Goal: Task Accomplishment & Management: Manage account settings

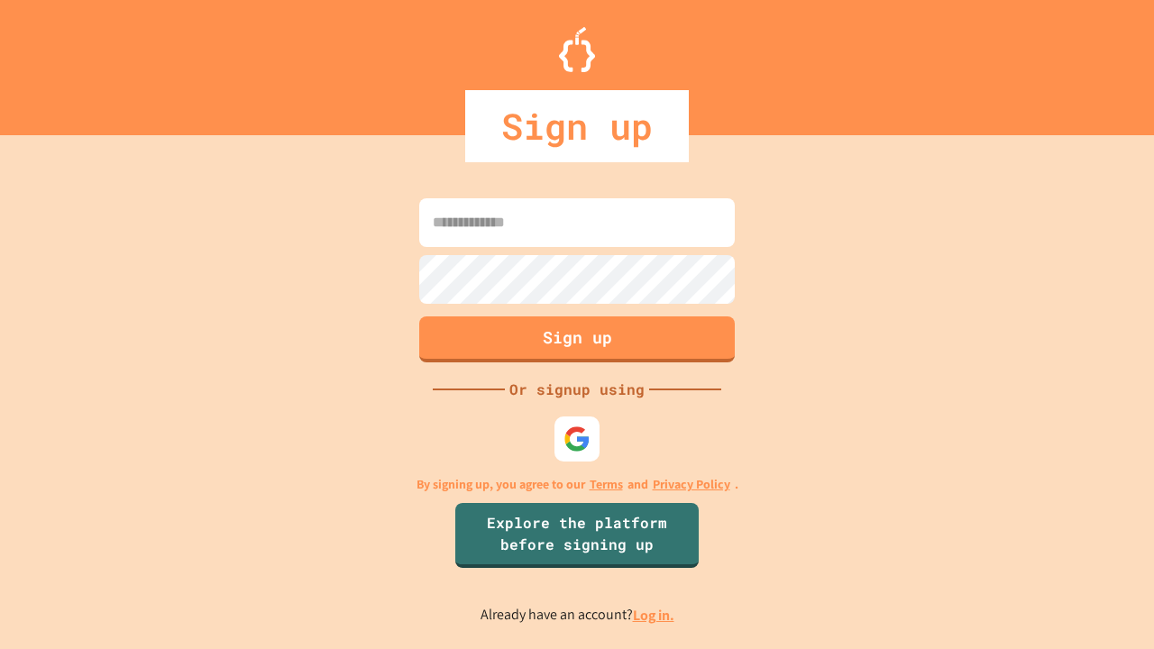
click at [655, 615] on link "Log in." at bounding box center [653, 615] width 41 height 19
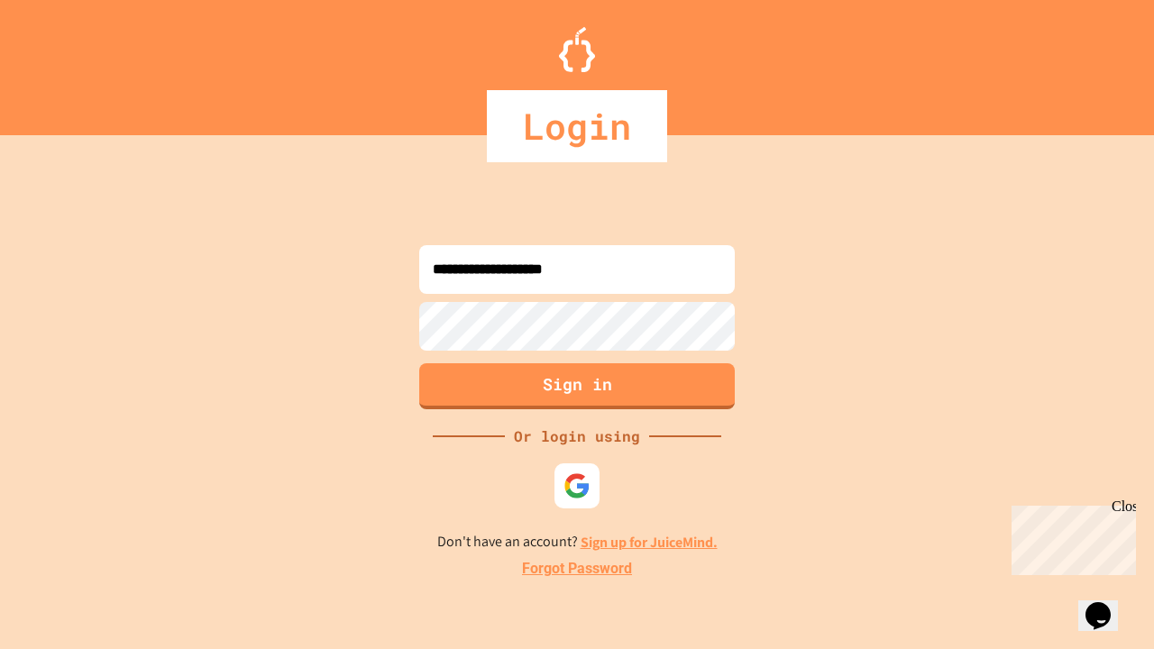
type input "**********"
